Goal: Task Accomplishment & Management: Complete application form

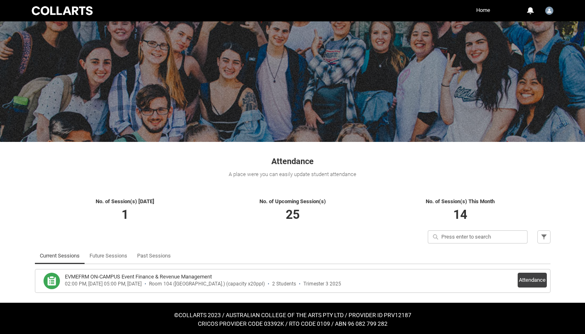
scroll to position [14, 0]
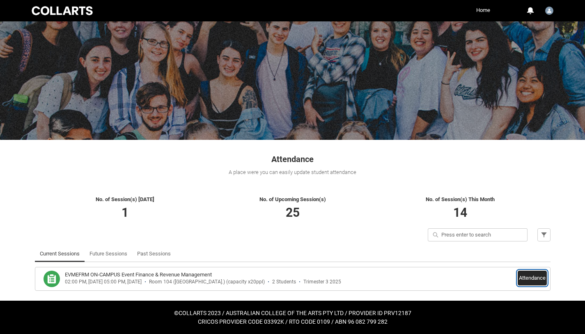
click at [531, 278] on button "Attendance" at bounding box center [532, 277] width 29 height 15
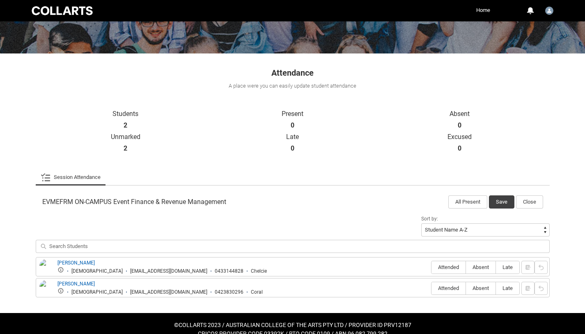
scroll to position [112, 0]
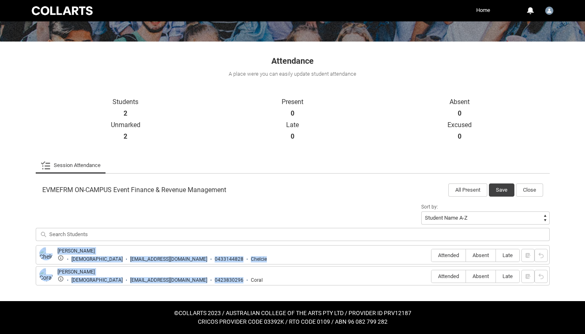
drag, startPoint x: 239, startPoint y: 279, endPoint x: 40, endPoint y: 249, distance: 201.2
click at [40, 249] on div "[PERSON_NAME] [DEMOGRAPHIC_DATA] [EMAIL_ADDRESS][DOMAIN_NAME] 0433144828 Chelci…" at bounding box center [293, 265] width 514 height 40
copy div "[PERSON_NAME] [DEMOGRAPHIC_DATA] [EMAIL_ADDRESS][DOMAIN_NAME] 0433144828 Chelci…"
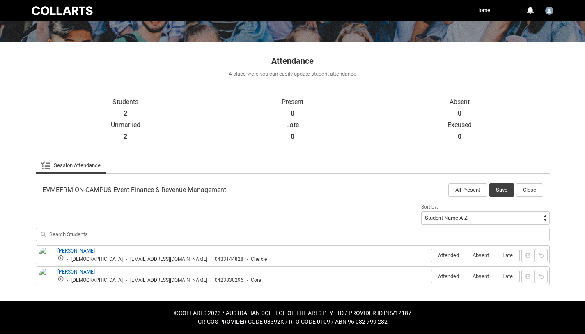
click at [332, 218] on div "Sort by: Student Name A-Z Student Name Z-A Student Last Name A-Z Student Last N…" at bounding box center [293, 223] width 514 height 44
click at [453, 249] on label "Attended" at bounding box center [449, 255] width 34 height 13
click at [432, 255] on input "Attended" at bounding box center [431, 255] width 0 height 0
type lightning-radio-group "Attended"
radio input "true"
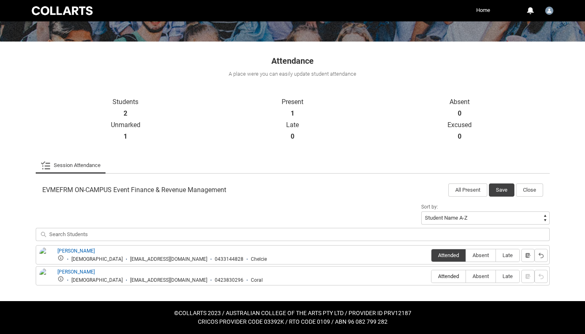
click at [450, 276] on span "Attended" at bounding box center [449, 276] width 34 height 6
click at [432, 276] on input "Attended" at bounding box center [431, 276] width 0 height 0
type lightning-radio-group "Attended"
radio input "true"
click at [498, 189] on button "Save" at bounding box center [501, 189] width 25 height 13
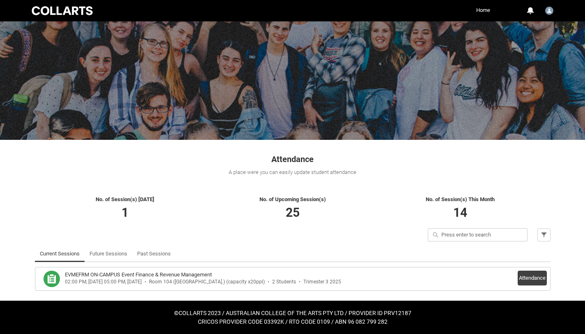
scroll to position [14, 0]
